Goal: Task Accomplishment & Management: Manage account settings

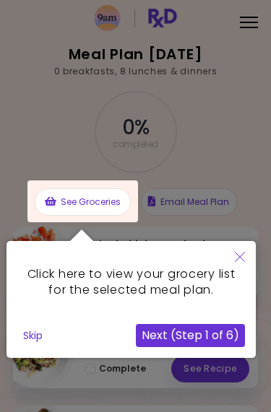
click at [164, 333] on button "Next (Step 1 of 6)" at bounding box center [190, 335] width 109 height 23
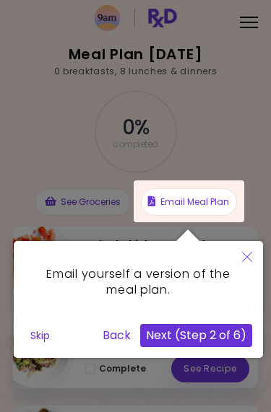
click at [180, 335] on button "Next (Step 2 of 6)" at bounding box center [196, 335] width 112 height 23
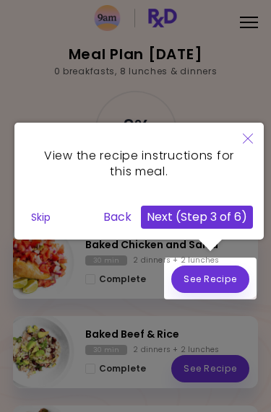
click at [178, 220] on button "Next (Step 3 of 6)" at bounding box center [197, 217] width 112 height 23
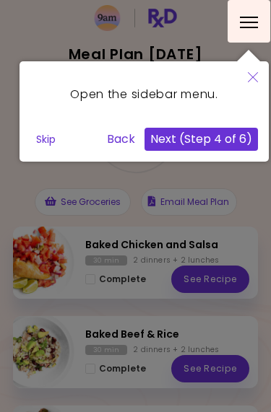
click at [175, 139] on button "Next (Step 4 of 6)" at bounding box center [200, 139] width 113 height 23
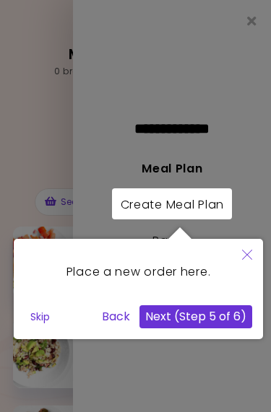
click at [246, 259] on icon "Close" at bounding box center [247, 255] width 10 height 10
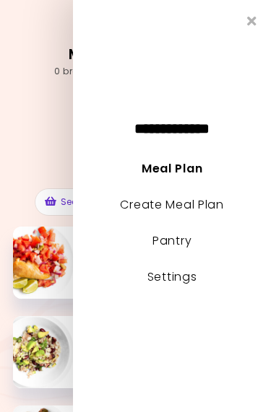
click at [240, 19] on div "**********" at bounding box center [172, 206] width 198 height 412
click at [249, 25] on icon "Close" at bounding box center [251, 20] width 9 height 13
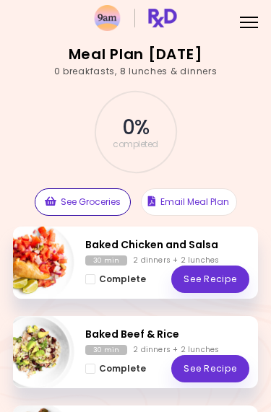
click at [80, 206] on button "See Groceries" at bounding box center [83, 201] width 96 height 27
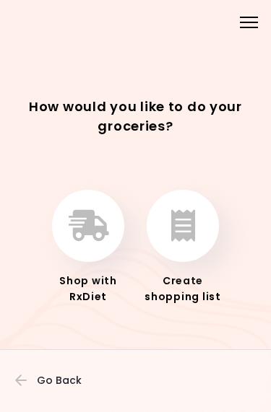
click at [175, 227] on icon "button" at bounding box center [183, 226] width 24 height 32
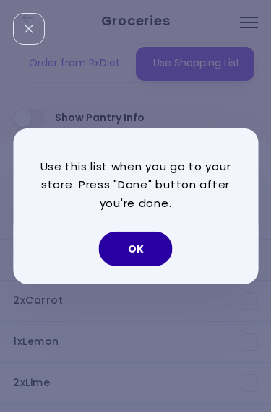
click at [130, 247] on button "OK" at bounding box center [136, 249] width 74 height 35
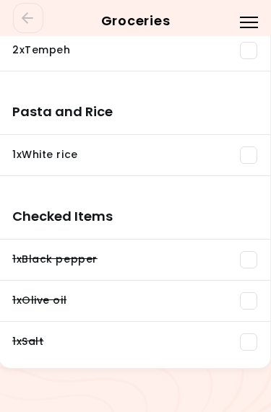
scroll to position [1455, 1]
click at [245, 262] on span at bounding box center [248, 259] width 17 height 17
click at [245, 344] on span at bounding box center [248, 342] width 17 height 17
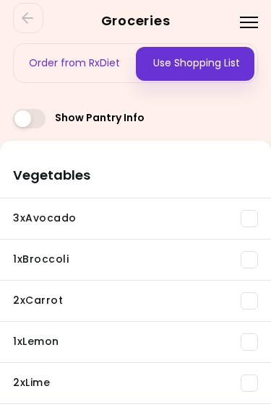
scroll to position [0, 0]
click at [207, 53] on div "Use Shopping List" at bounding box center [197, 63] width 122 height 38
click at [38, 118] on span at bounding box center [29, 118] width 32 height 19
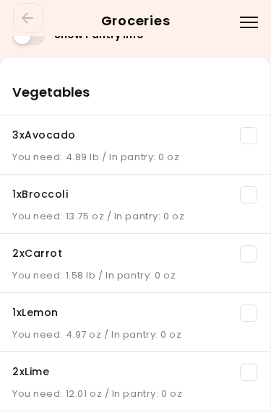
scroll to position [84, 1]
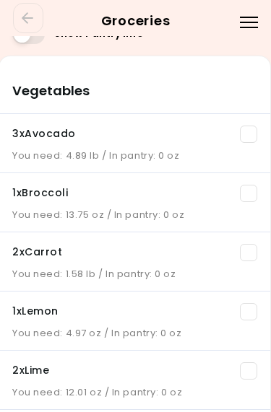
click at [242, 136] on span at bounding box center [248, 134] width 17 height 17
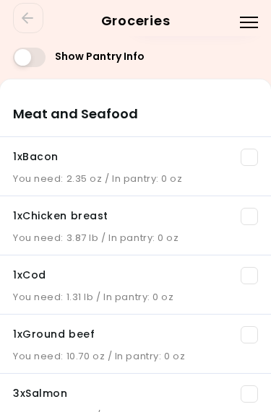
scroll to position [60, 0]
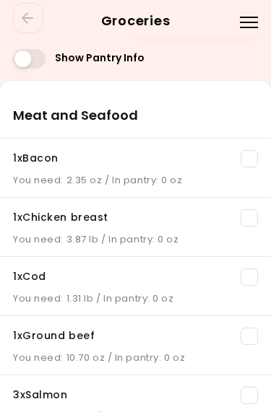
click at [248, 158] on span at bounding box center [248, 158] width 17 height 17
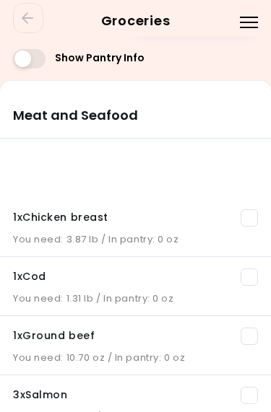
click at [243, 160] on span at bounding box center [248, 158] width 17 height 17
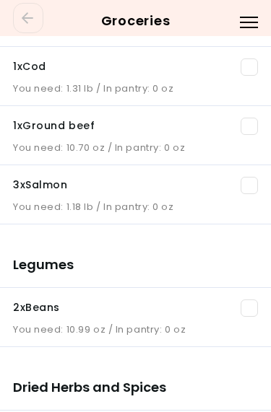
scroll to position [272, 0]
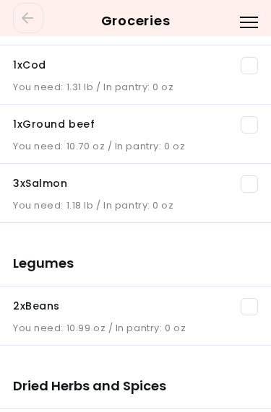
click at [242, 186] on span at bounding box center [248, 183] width 17 height 17
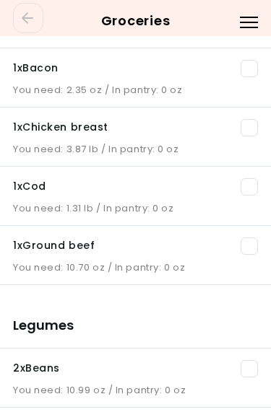
scroll to position [150, 0]
click at [246, 187] on span at bounding box center [248, 186] width 17 height 17
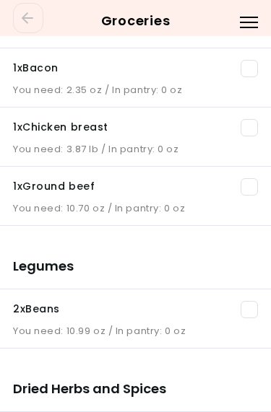
click at [247, 131] on span at bounding box center [248, 127] width 17 height 17
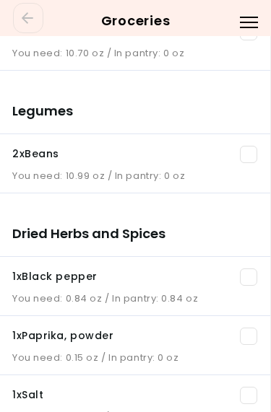
scroll to position [246, 1]
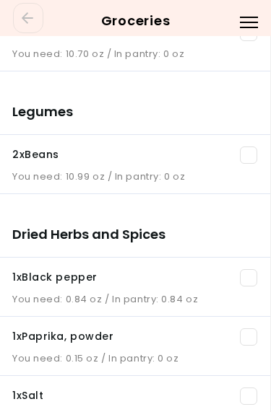
click at [247, 152] on span at bounding box center [248, 155] width 17 height 17
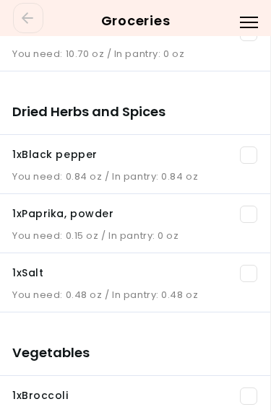
click at [248, 158] on span at bounding box center [248, 155] width 17 height 17
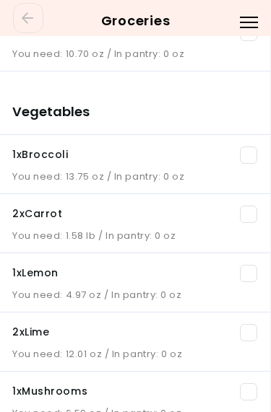
click at [246, 220] on span at bounding box center [248, 214] width 17 height 17
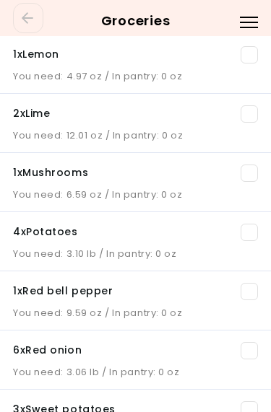
scroll to position [406, 0]
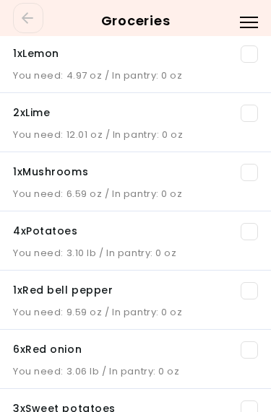
click at [248, 108] on span at bounding box center [248, 113] width 17 height 17
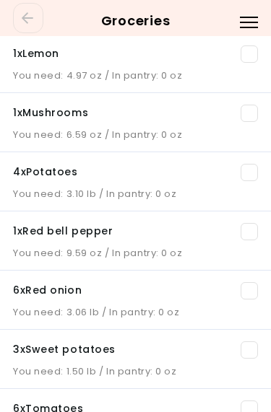
click at [248, 175] on span at bounding box center [248, 172] width 17 height 17
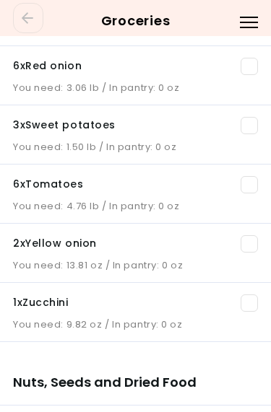
scroll to position [570, 0]
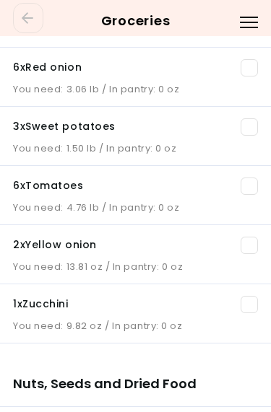
click at [246, 247] on span at bounding box center [248, 245] width 17 height 17
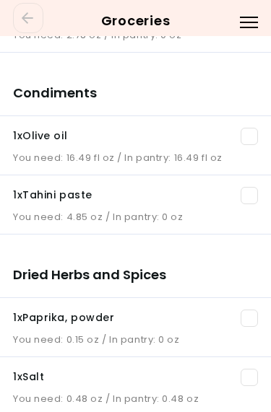
scroll to position [924, 0]
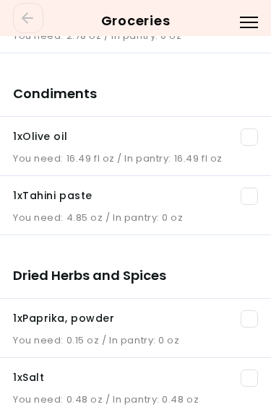
click at [249, 134] on span at bounding box center [248, 137] width 17 height 17
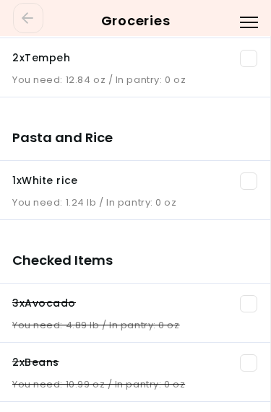
scroll to position [0, 0]
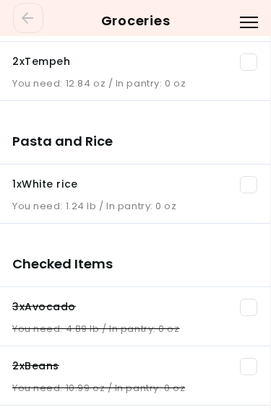
click at [254, 177] on span at bounding box center [248, 184] width 17 height 17
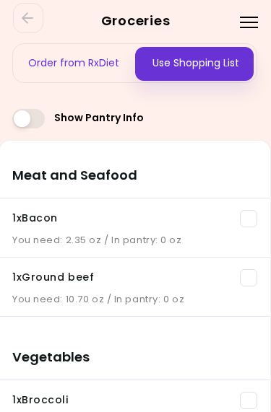
scroll to position [0, 1]
click at [248, 17] on div at bounding box center [249, 17] width 18 height 1
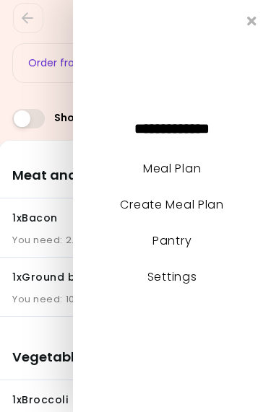
click at [105, 283] on li "Settings" at bounding box center [172, 284] width 198 height 36
click at [243, 13] on div "**********" at bounding box center [172, 206] width 198 height 412
click at [250, 19] on icon "Close" at bounding box center [251, 20] width 9 height 13
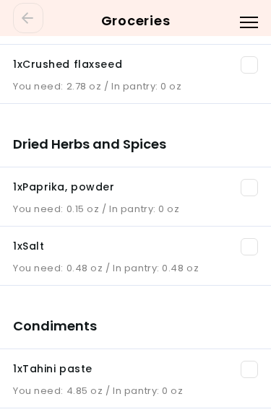
scroll to position [873, 0]
click at [247, 187] on span at bounding box center [248, 187] width 17 height 17
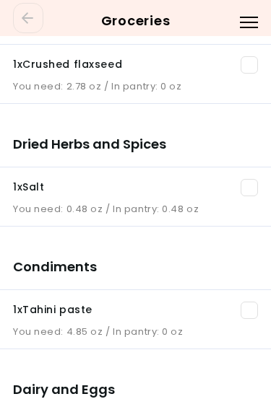
click at [249, 251] on h3 "Condiments" at bounding box center [135, 262] width 271 height 58
click at [251, 186] on span at bounding box center [248, 187] width 17 height 17
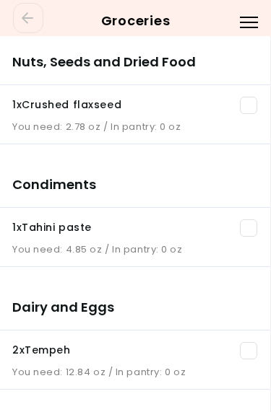
scroll to position [833, 1]
